Goal: Task Accomplishment & Management: Complete application form

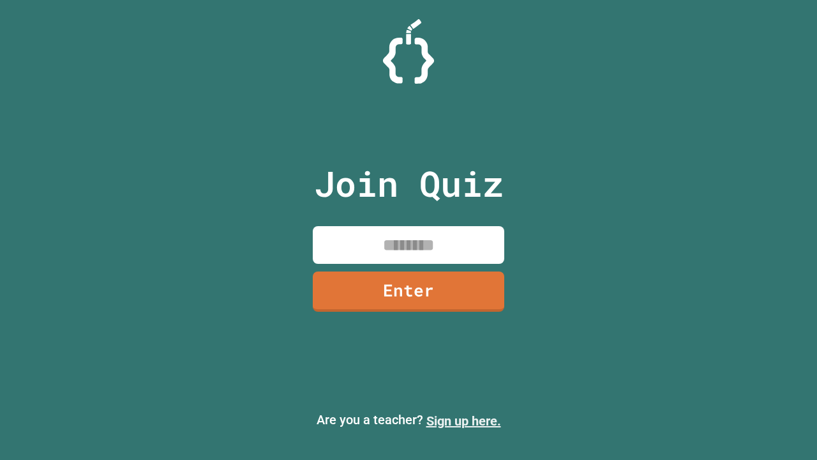
click at [463, 421] on link "Sign up here." at bounding box center [463, 420] width 75 height 15
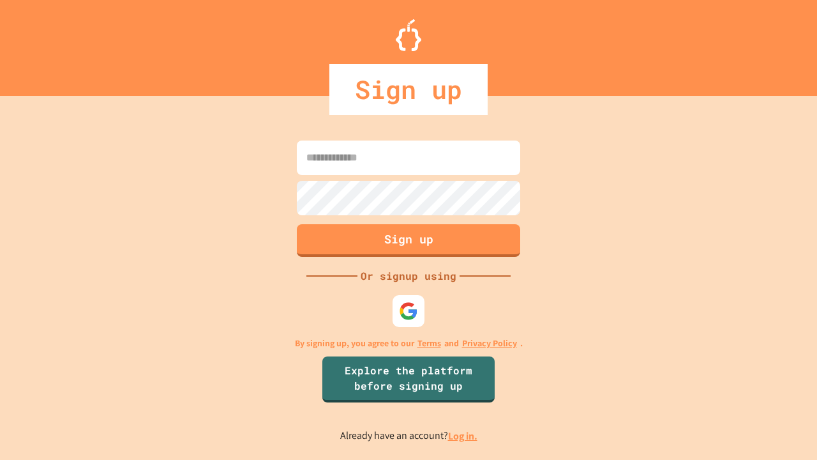
click at [463, 435] on link "Log in." at bounding box center [462, 435] width 29 height 13
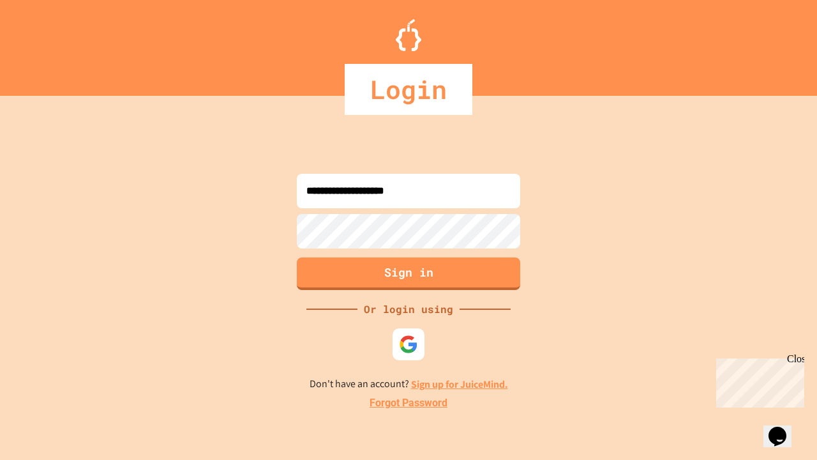
type input "**********"
